Goal: Information Seeking & Learning: Learn about a topic

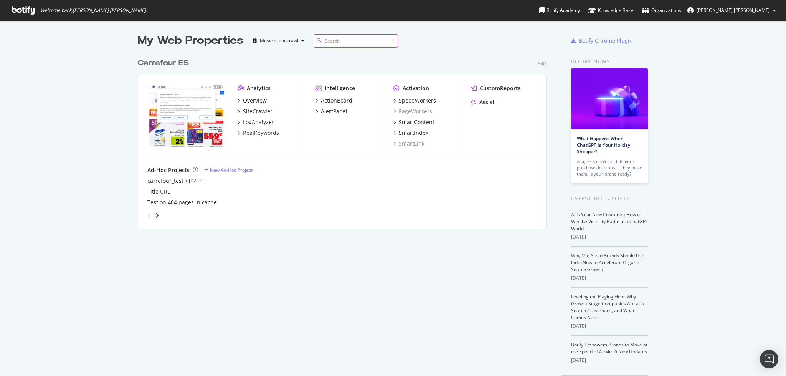
scroll to position [172, 407]
click at [255, 134] on div "RealKeywords" at bounding box center [261, 133] width 36 height 8
